Goal: Task Accomplishment & Management: Complete application form

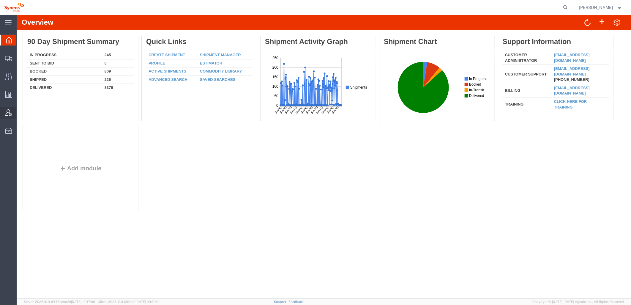
click at [9, 111] on icon at bounding box center [8, 112] width 7 height 7
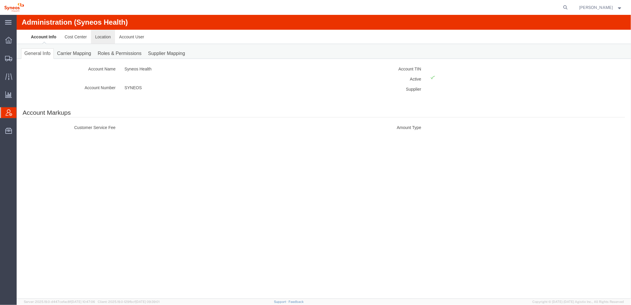
click at [102, 40] on link "Location" at bounding box center [103, 36] width 24 height 14
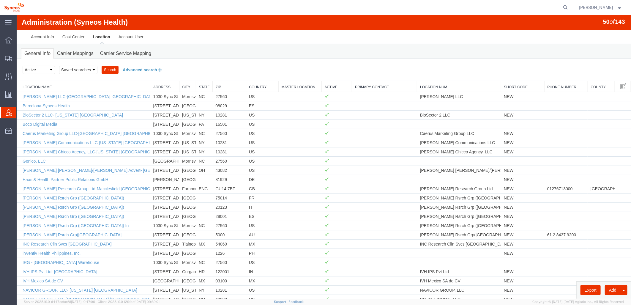
click at [141, 69] on button "Advanced search" at bounding box center [142, 69] width 48 height 10
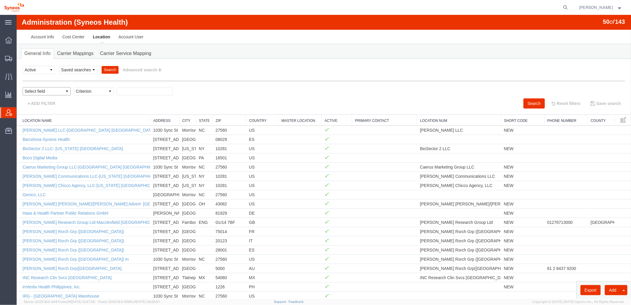
click at [66, 92] on select "Select field Address [GEOGRAPHIC_DATA] Location Name Location Num Master Locati…" at bounding box center [46, 91] width 48 height 8
select select "country"
click at [22, 87] on select "Select field Address [GEOGRAPHIC_DATA] Location Name Location Num Master Locati…" at bounding box center [46, 91] width 48 height 8
select select
click at [100, 90] on select "Criterion in not in" at bounding box center [93, 91] width 40 height 8
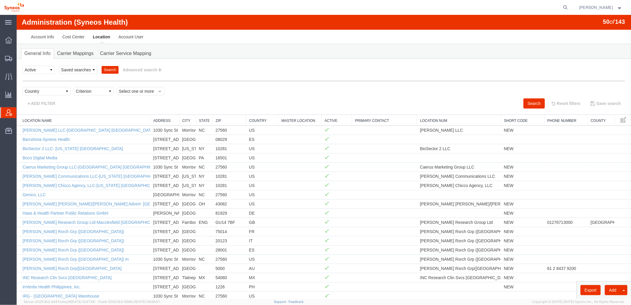
select select "in"
click at [73, 87] on select "Criterion in not in" at bounding box center [93, 91] width 40 height 8
click at [138, 89] on span "Select one or more" at bounding box center [141, 91] width 44 height 6
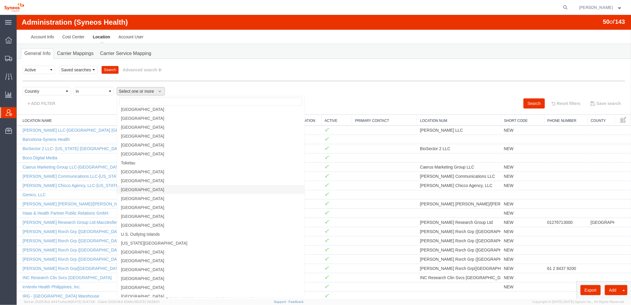
scroll to position [1980, 0]
click at [132, 200] on link "[GEOGRAPHIC_DATA]" at bounding box center [210, 198] width 187 height 9
select select "TR"
click at [129, 196] on span "[GEOGRAPHIC_DATA]" at bounding box center [142, 198] width 43 height 5
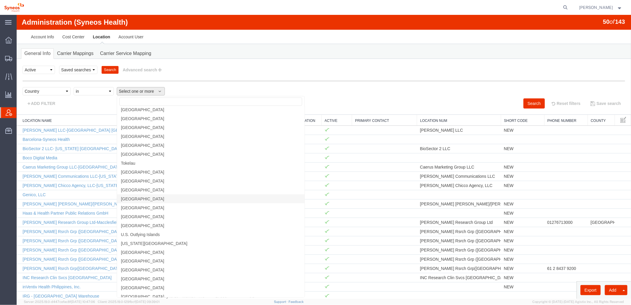
click at [134, 199] on link "[GEOGRAPHIC_DATA]" at bounding box center [210, 198] width 187 height 9
select select "TR"
click at [207, 89] on div "Select field Address City Country County Location Name Location Num Master Loca…" at bounding box center [323, 92] width 602 height 11
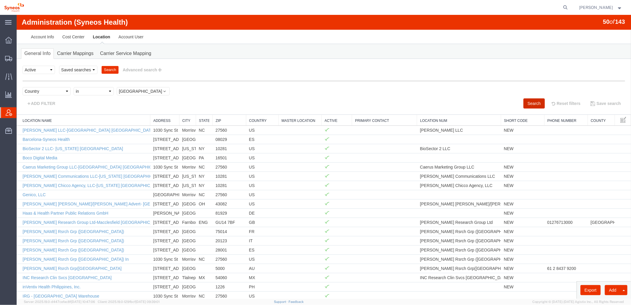
click at [530, 103] on button "Search" at bounding box center [533, 103] width 21 height 10
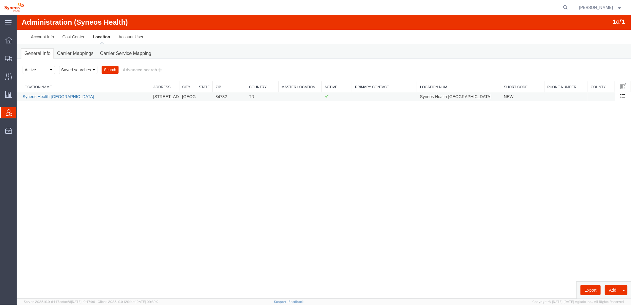
click at [58, 95] on link "Syneos Health [GEOGRAPHIC_DATA]" at bounding box center [58, 96] width 72 height 5
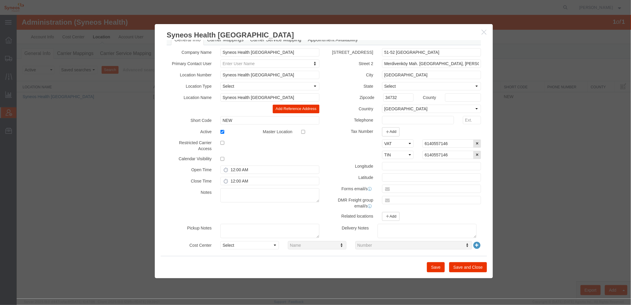
scroll to position [20, 0]
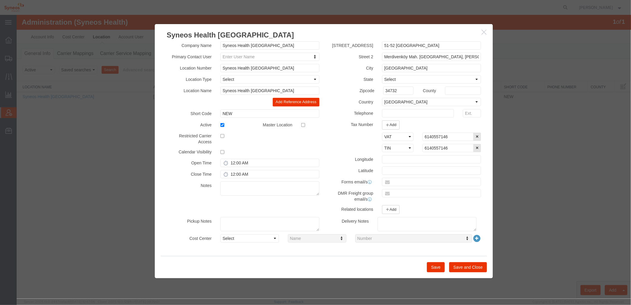
click at [484, 36] on h3 "Syneos Health [GEOGRAPHIC_DATA]" at bounding box center [323, 32] width 338 height 16
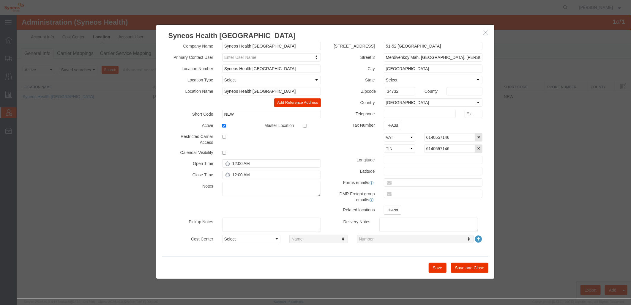
click at [574, 132] on div at bounding box center [323, 157] width 614 height 284
click at [470, 270] on button "Save and Close" at bounding box center [470, 267] width 38 height 10
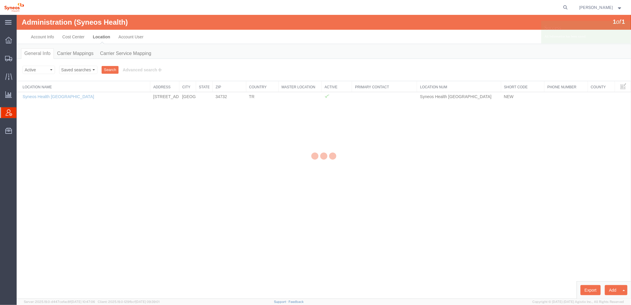
scroll to position [16, 0]
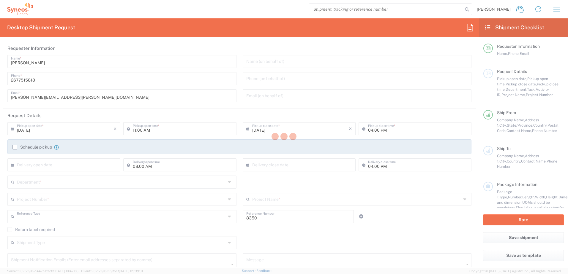
type input "Department"
type input "[US_STATE]"
type input "[GEOGRAPHIC_DATA]"
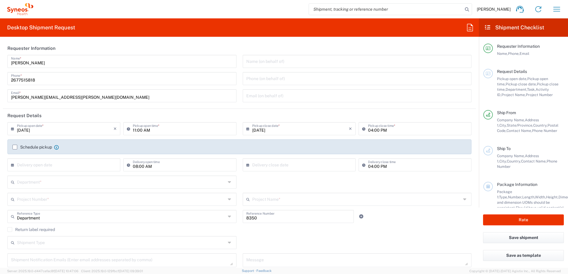
type input "Syneos Health, LLC-[GEOGRAPHIC_DATA] [GEOGRAPHIC_DATA] [GEOGRAPHIC_DATA]"
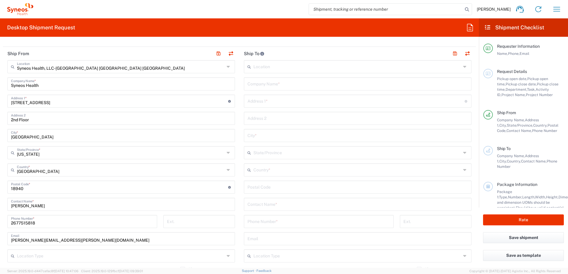
scroll to position [238, 0]
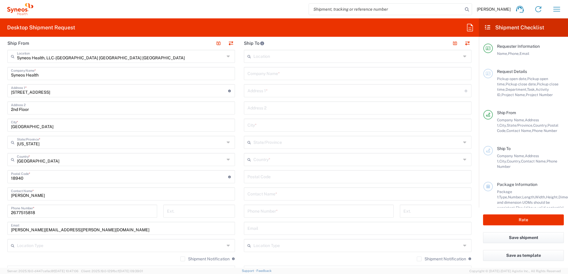
click at [277, 161] on input "text" at bounding box center [357, 159] width 208 height 10
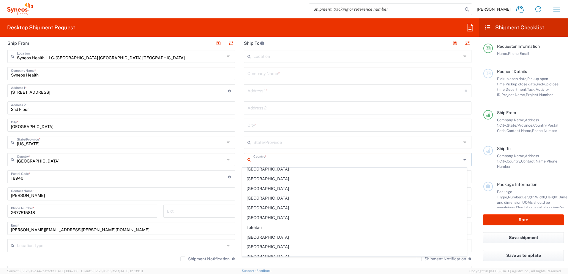
scroll to position [2165, 0]
click at [259, 220] on span "Türkiye" at bounding box center [354, 219] width 224 height 9
type input "Türkiye"
type input "Sender/Shipper"
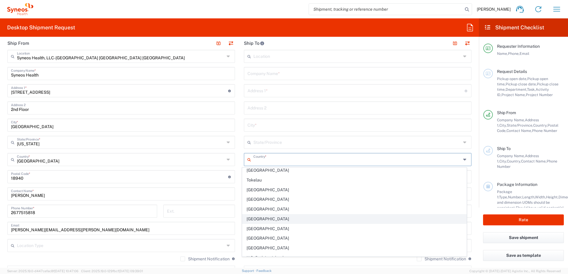
type input "Delivery Duty Paid"
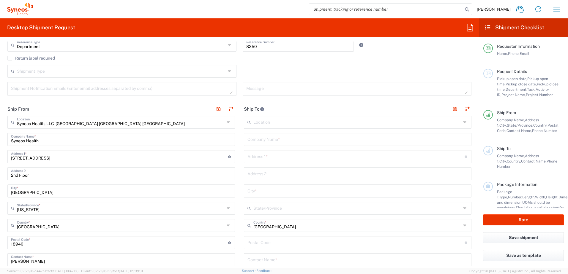
scroll to position [149, 0]
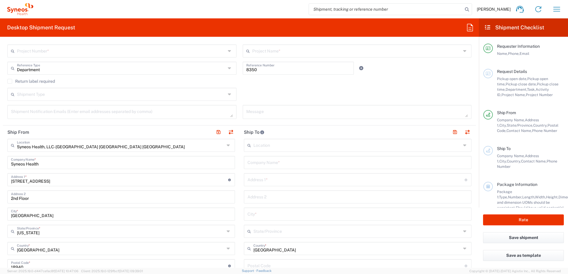
click at [271, 143] on input "text" at bounding box center [357, 145] width 208 height 10
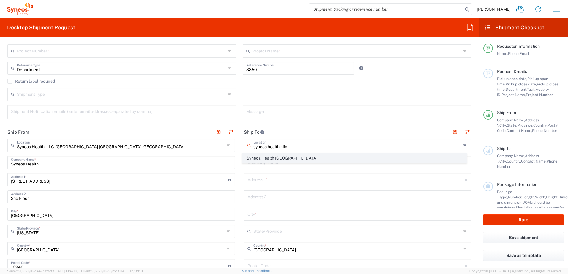
click at [294, 160] on span "Syneos Health [GEOGRAPHIC_DATA]" at bounding box center [354, 158] width 224 height 9
type input "Syneos Health [GEOGRAPHIC_DATA]"
type input "51-52 [GEOGRAPHIC_DATA]"
type input "Merdivenköy Mah. [GEOGRAPHIC_DATA], [PERSON_NAME] Göztepe Sit. A Apt. No:1-"
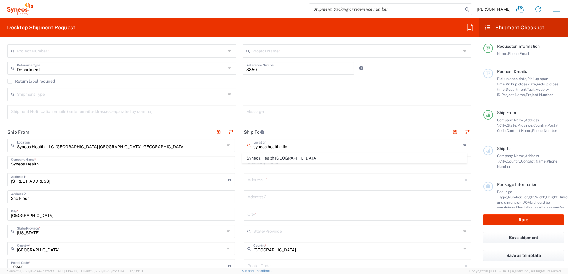
type input "[GEOGRAPHIC_DATA]"
type input "Türkiye"
type input "34732"
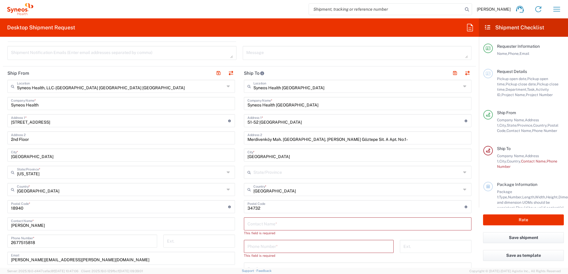
scroll to position [208, 0]
drag, startPoint x: 290, startPoint y: 124, endPoint x: 222, endPoint y: 119, distance: 67.9
click at [222, 119] on div "Ship From Syneos Health, LLC-Morrisville NC US Location Syneos Health, LLC-Morr…" at bounding box center [239, 212] width 473 height 293
drag, startPoint x: 386, startPoint y: 140, endPoint x: 228, endPoint y: 140, distance: 158.9
click at [228, 140] on div "Ship From Syneos Health, LLC-Morrisville NC US Location Syneos Health, LLC-Morr…" at bounding box center [239, 212] width 473 height 293
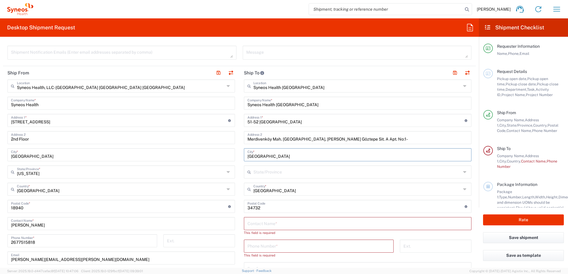
drag, startPoint x: 280, startPoint y: 156, endPoint x: 223, endPoint y: 152, distance: 56.6
click at [223, 152] on div "Ship From Syneos Health, LLC-Morrisville NC US Location Syneos Health, LLC-Morr…" at bounding box center [239, 212] width 473 height 293
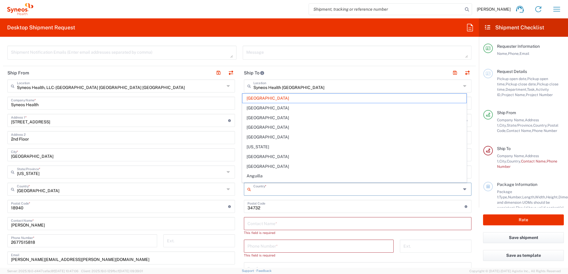
drag, startPoint x: 280, startPoint y: 191, endPoint x: 296, endPoint y: 195, distance: 16.8
click at [246, 187] on div "Country *" at bounding box center [358, 189] width 228 height 13
click at [190, 190] on input "text" at bounding box center [121, 189] width 208 height 10
type input "Türkiye"
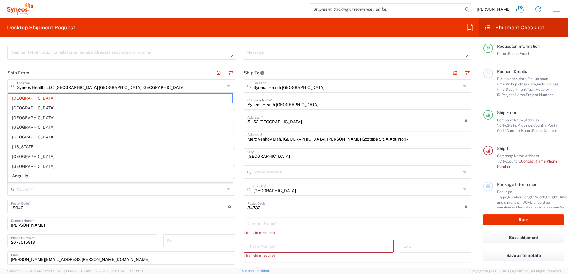
click at [100, 70] on header "Ship From" at bounding box center [121, 72] width 236 height 13
type input "[GEOGRAPHIC_DATA]"
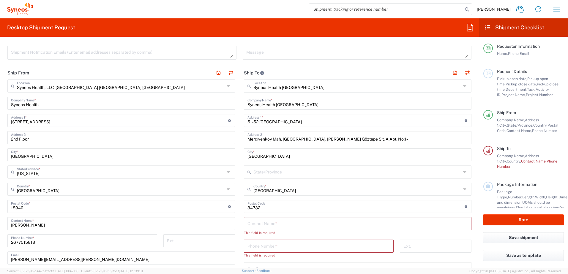
click at [435, 9] on input "search" at bounding box center [386, 9] width 154 height 11
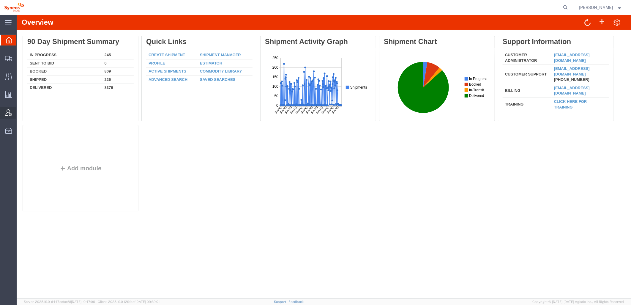
click at [11, 114] on icon at bounding box center [8, 112] width 7 height 7
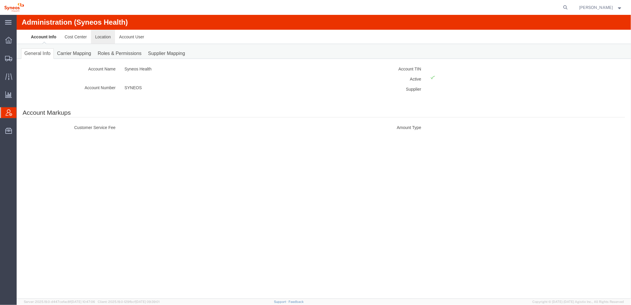
click at [104, 35] on link "Location" at bounding box center [103, 36] width 24 height 14
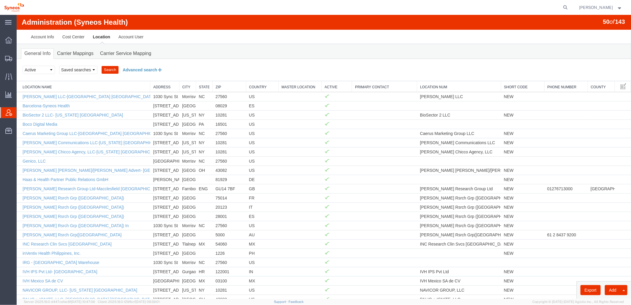
click at [142, 71] on button "Advanced search" at bounding box center [142, 69] width 48 height 10
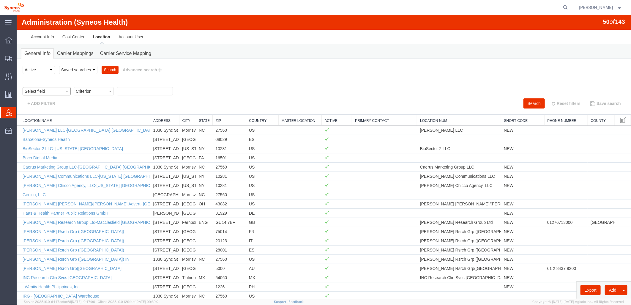
click at [64, 91] on select "Select field Address [GEOGRAPHIC_DATA] Location Name Location Num Master Locati…" at bounding box center [46, 91] width 48 height 8
select select "country"
click at [22, 87] on select "Select field Address [GEOGRAPHIC_DATA] Location Name Location Num Master Locati…" at bounding box center [46, 91] width 48 height 8
select select
drag, startPoint x: 102, startPoint y: 90, endPoint x: 99, endPoint y: 94, distance: 5.1
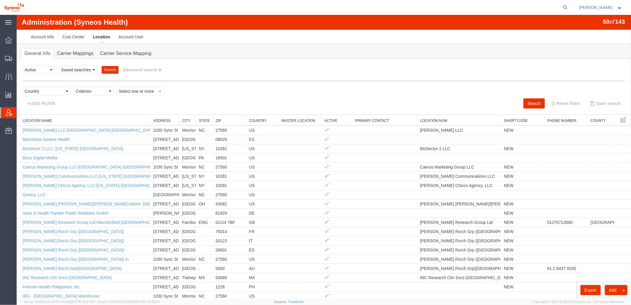
click at [102, 90] on select "Criterion in not in" at bounding box center [93, 91] width 40 height 8
select select "in"
click at [73, 87] on select "Criterion in not in" at bounding box center [93, 91] width 40 height 8
click at [160, 90] on span "button" at bounding box center [159, 91] width 3 height 6
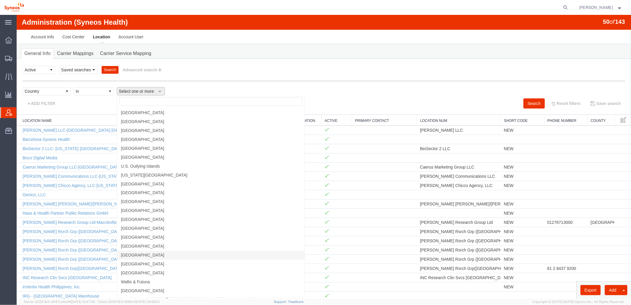
scroll to position [2017, 0]
click at [130, 159] on span "[GEOGRAPHIC_DATA]" at bounding box center [142, 161] width 43 height 5
select select "TR"
click at [531, 105] on button "Search" at bounding box center [533, 103] width 21 height 10
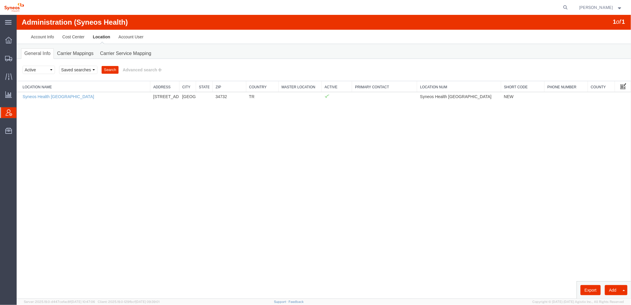
click at [624, 87] on span at bounding box center [623, 85] width 6 height 7
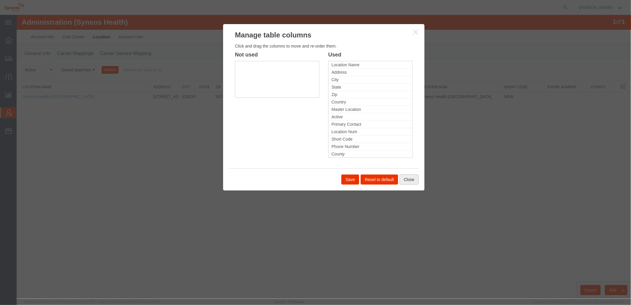
click at [413, 178] on button "Close" at bounding box center [408, 179] width 19 height 10
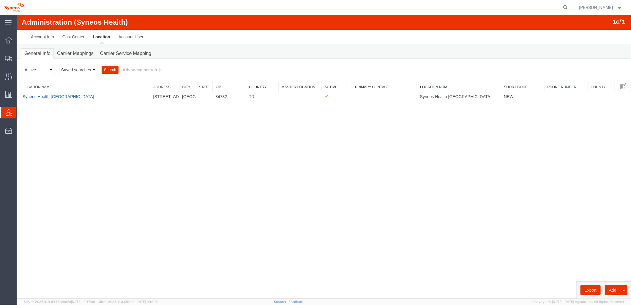
click at [66, 96] on link "Syneos Health [GEOGRAPHIC_DATA]" at bounding box center [58, 96] width 72 height 5
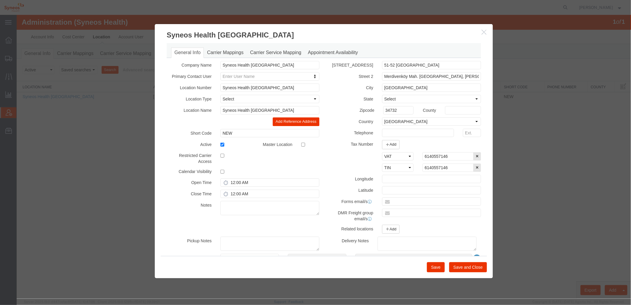
click at [485, 35] on button "button" at bounding box center [484, 31] width 7 height 7
